Goal: Transaction & Acquisition: Purchase product/service

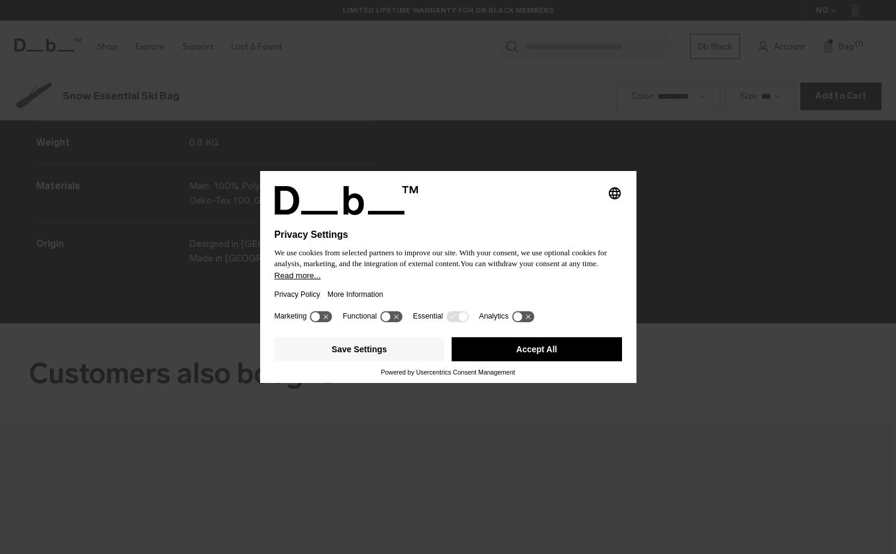
scroll to position [1663, 0]
